Goal: Information Seeking & Learning: Learn about a topic

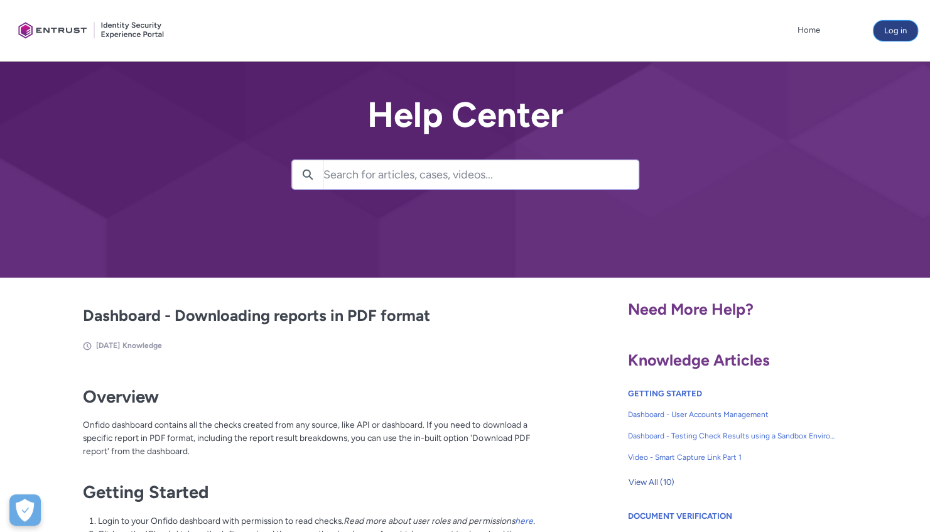
click at [897, 25] on button "Log in" at bounding box center [896, 31] width 44 height 20
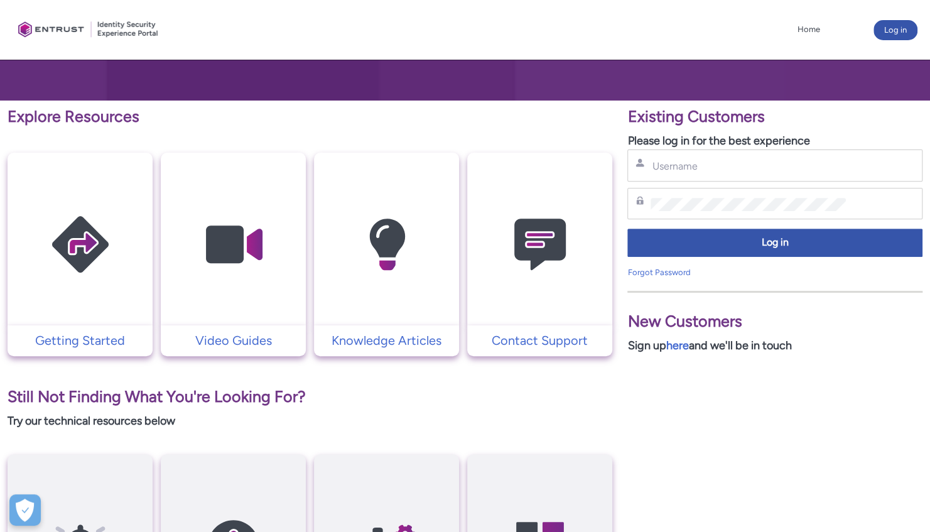
scroll to position [177, 0]
click at [683, 342] on link "here" at bounding box center [677, 346] width 23 height 14
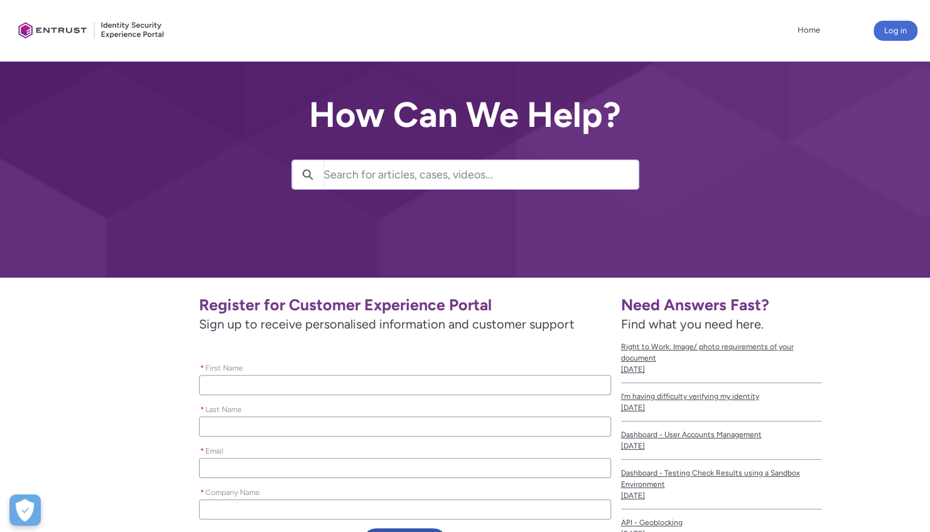
click at [270, 381] on input "* First Name" at bounding box center [404, 385] width 411 height 20
type lightning-primitive-input-simple "T"
type input "T"
type lightning-primitive-input-simple "TE"
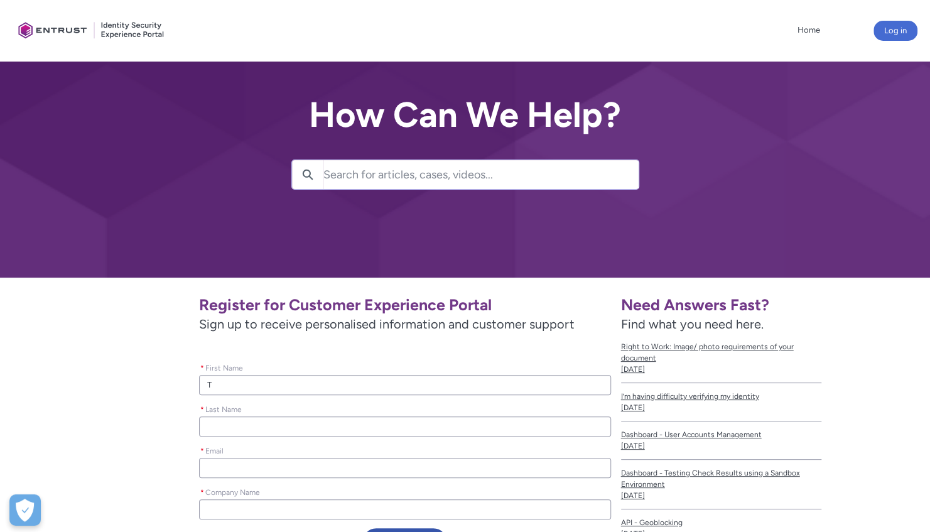
type input "TE"
type lightning-primitive-input-simple "T"
type input "T"
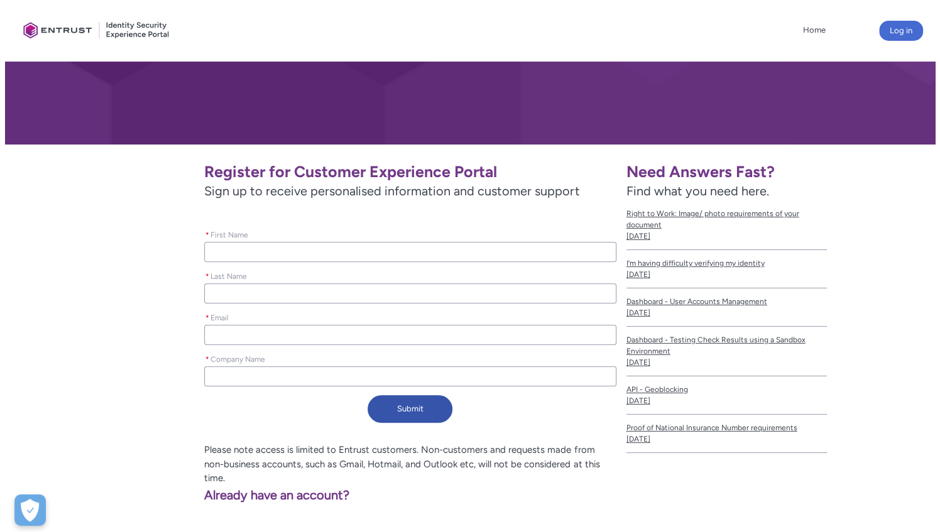
scroll to position [217, 0]
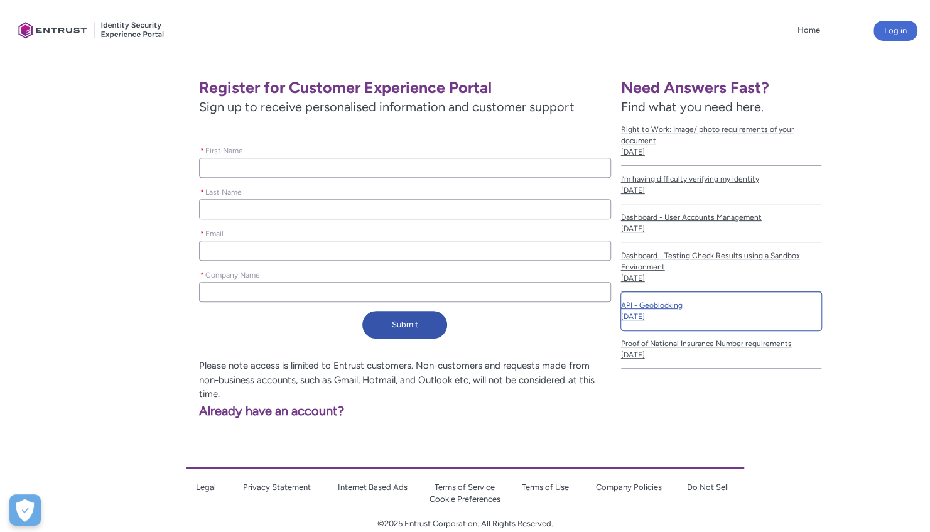
click at [647, 302] on span "API - Geoblocking" at bounding box center [721, 305] width 200 height 11
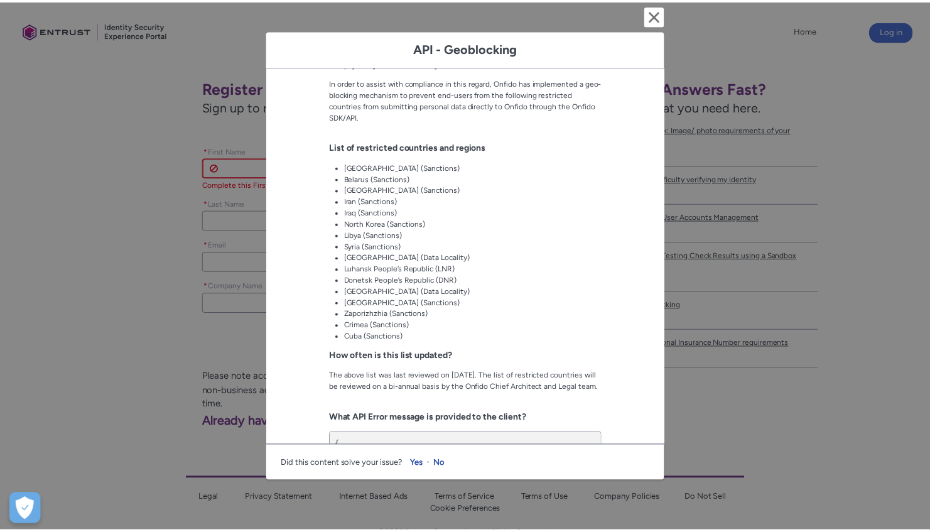
scroll to position [351, 0]
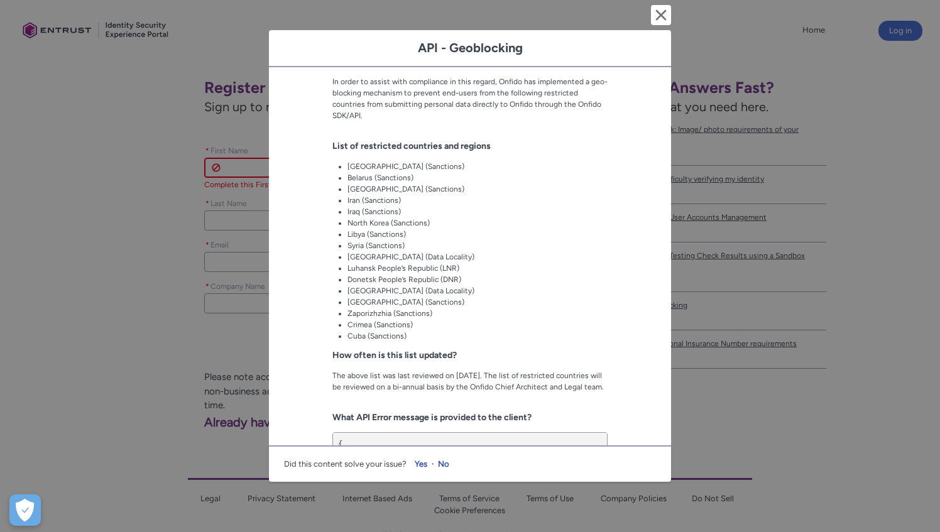
click at [662, 3] on div "API - Geoblocking Cancel and close API - Geoblocking [DATE] Knowledge Fields in…" at bounding box center [470, 266] width 402 height 532
click at [662, 8] on lightning-primitive-icon "button" at bounding box center [660, 15] width 15 height 15
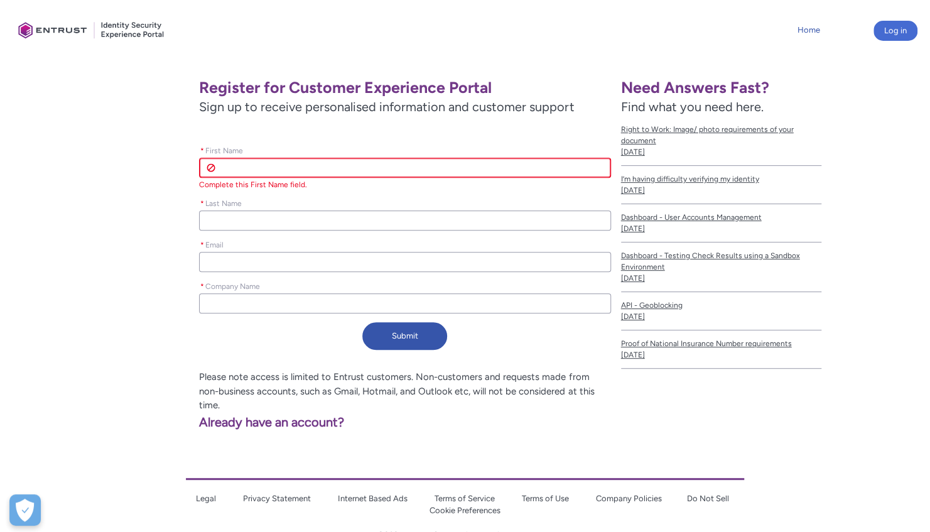
click at [810, 22] on link "Home" at bounding box center [809, 30] width 29 height 19
